Goal: Navigation & Orientation: Find specific page/section

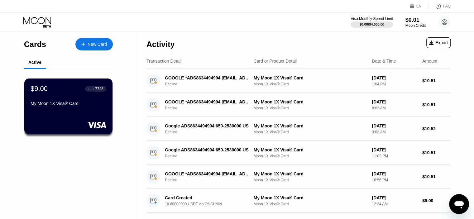
click at [466, 77] on div "Cards New Card Active $9.00 ● ● ● ● 7748 My Moon 1X Visa® Card Activity Export …" at bounding box center [237, 125] width 474 height 187
